Goal: Task Accomplishment & Management: Manage account settings

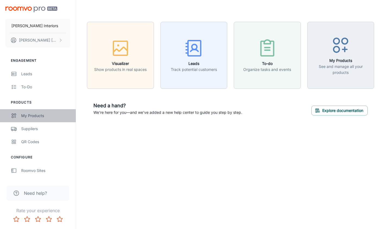
click at [40, 116] on div "My Products" at bounding box center [45, 116] width 49 height 6
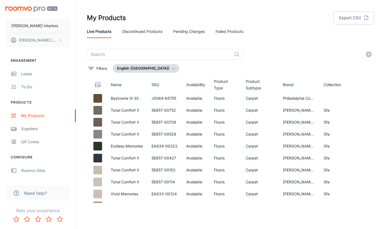
click at [268, 52] on div "​" at bounding box center [230, 54] width 287 height 11
click at [359, 18] on button "Export CSV" at bounding box center [353, 17] width 41 height 13
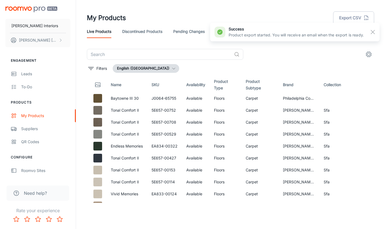
click at [223, 14] on div "My Products Export CSV" at bounding box center [230, 18] width 287 height 14
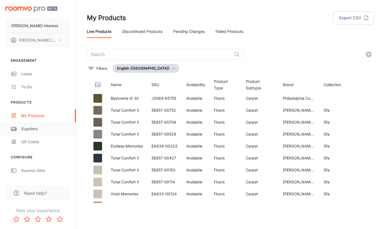
click at [40, 133] on link "Suppliers" at bounding box center [38, 128] width 76 height 13
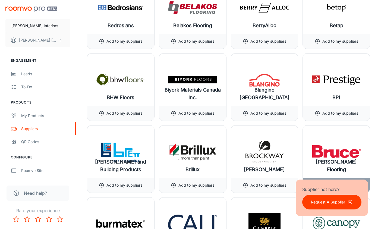
scroll to position [1427, 0]
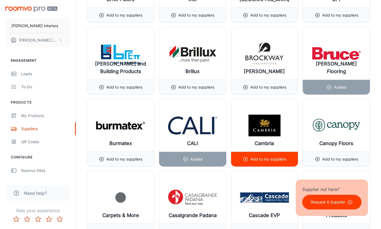
click at [262, 158] on p "Add to my suppliers" at bounding box center [268, 159] width 36 height 6
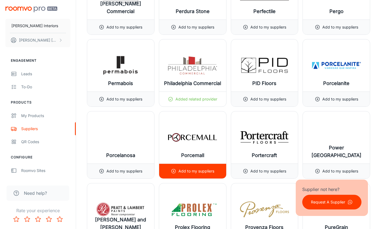
scroll to position [5309, 0]
